Goal: Find specific page/section: Find specific page/section

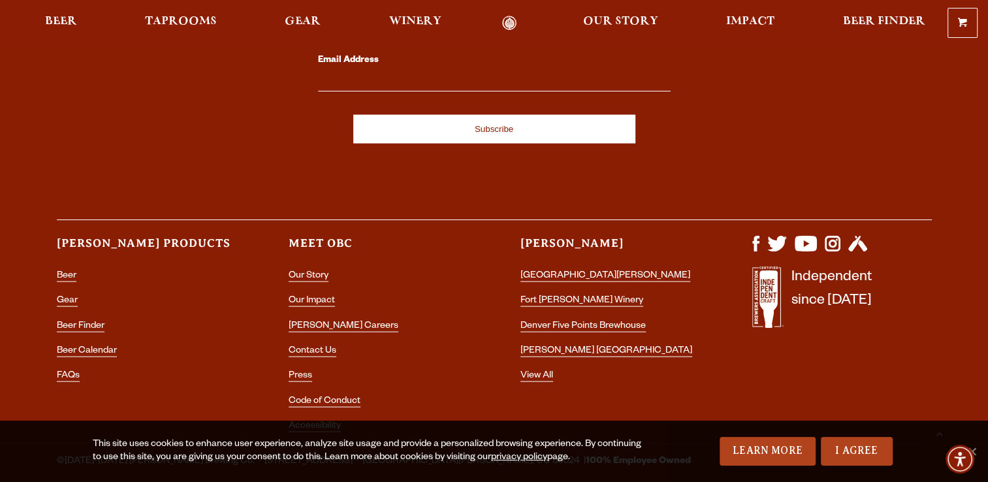
scroll to position [2603, 0]
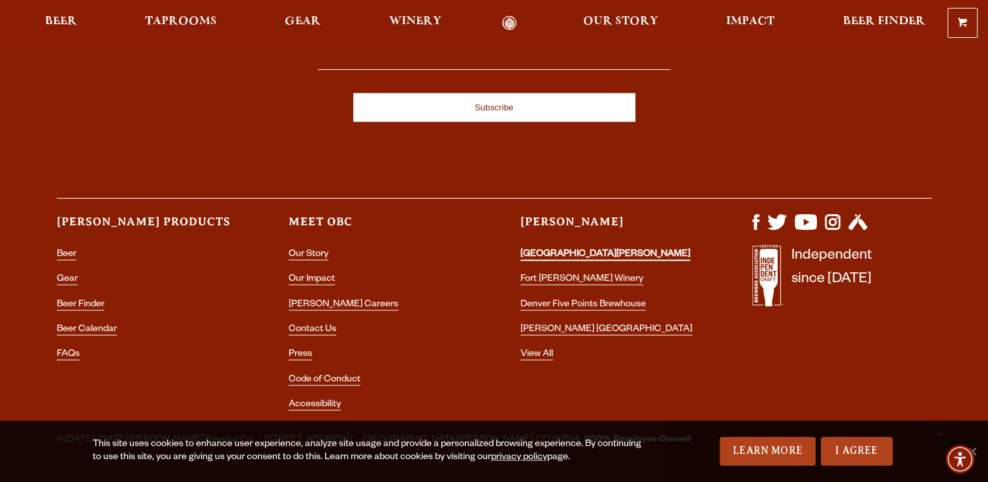
click at [563, 250] on link "[GEOGRAPHIC_DATA][PERSON_NAME]" at bounding box center [606, 256] width 170 height 12
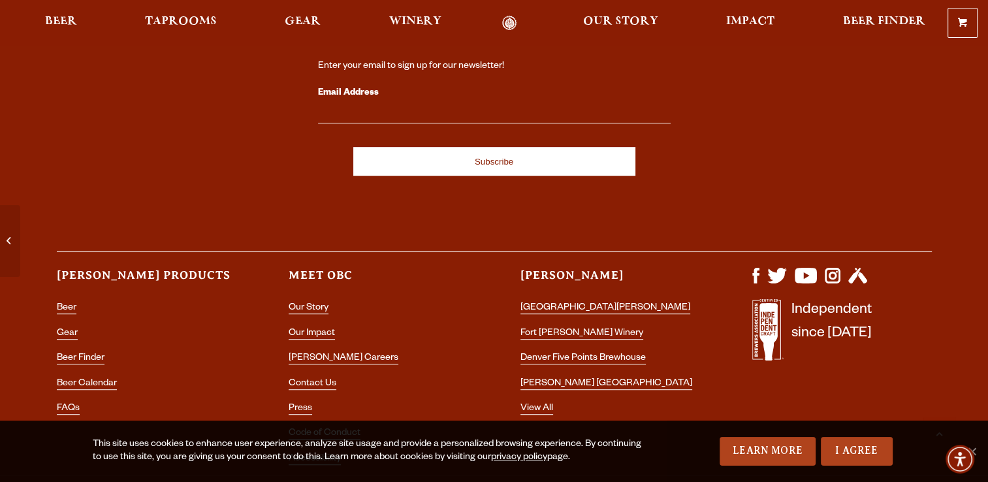
scroll to position [5701, 0]
